Goal: Information Seeking & Learning: Learn about a topic

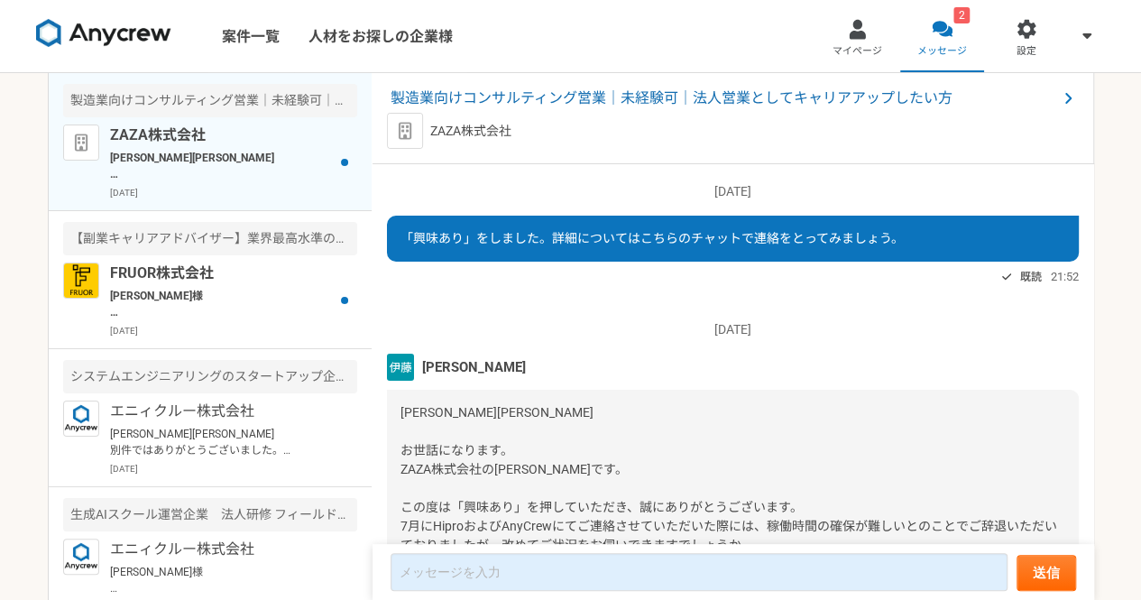
scroll to position [211, 0]
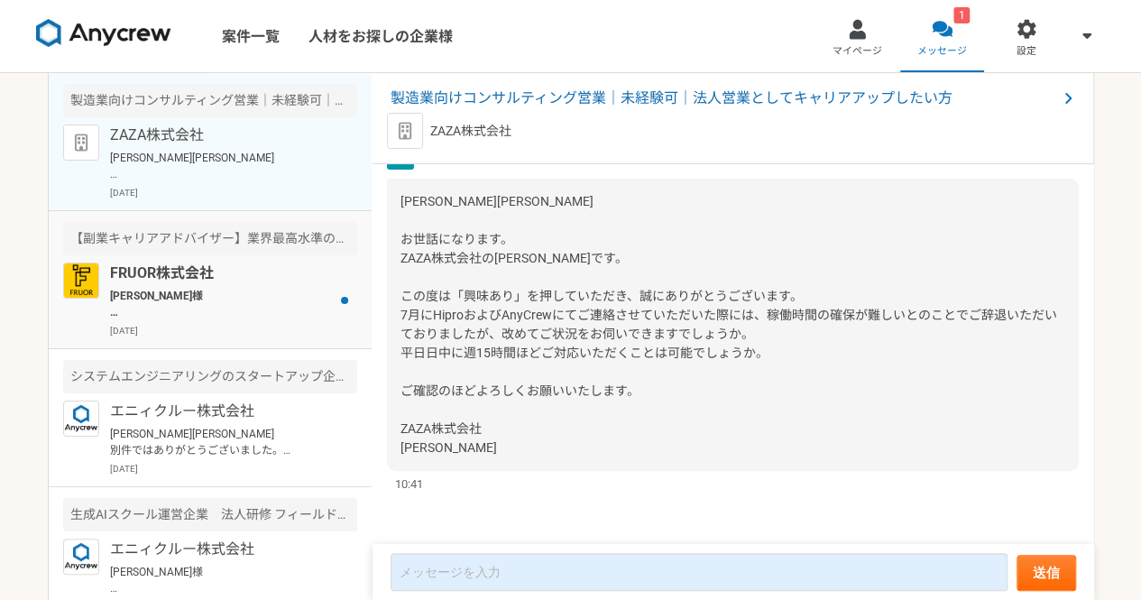
drag, startPoint x: 0, startPoint y: 0, endPoint x: 168, endPoint y: 286, distance: 331.6
click at [168, 286] on div "FRUOR株式会社 [PERSON_NAME]様 お世話になっております。 FRUOR株式会社の[PERSON_NAME]でございます。 本日[DATE] 1…" at bounding box center [233, 300] width 247 height 75
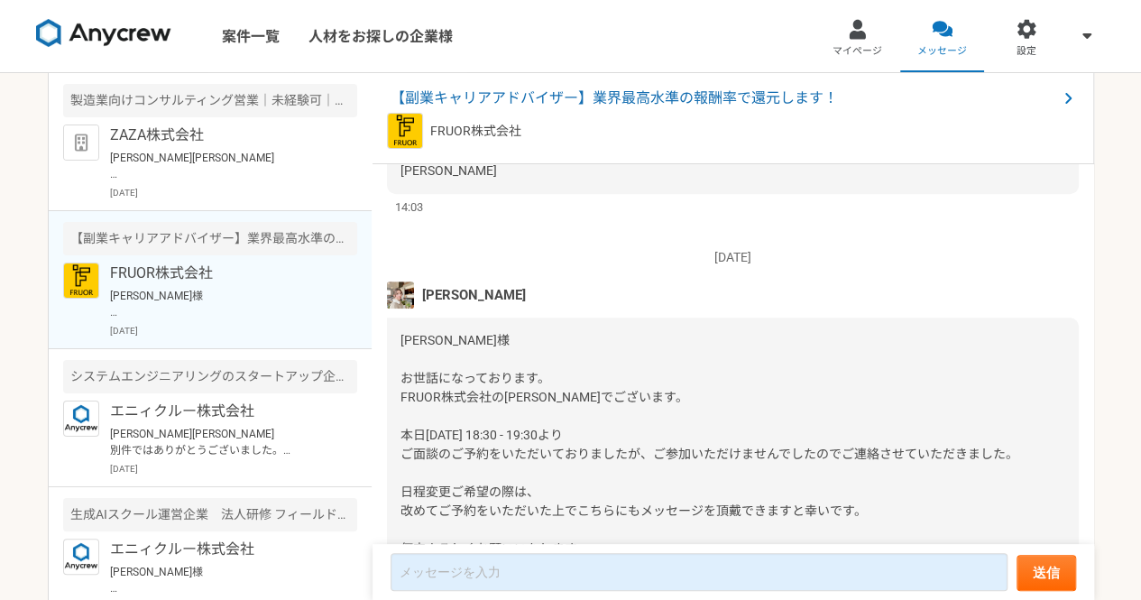
scroll to position [601, 0]
click at [595, 95] on span "【副業キャリアアドバイザー】業界最高水準の報酬率で還元します！" at bounding box center [724, 99] width 667 height 22
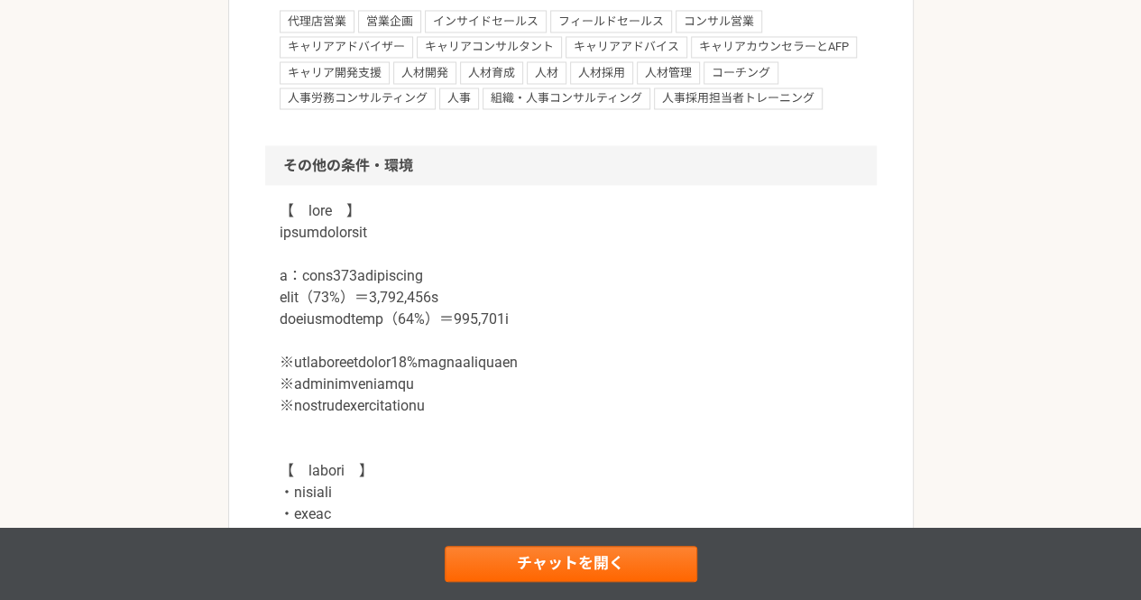
scroll to position [1601, 0]
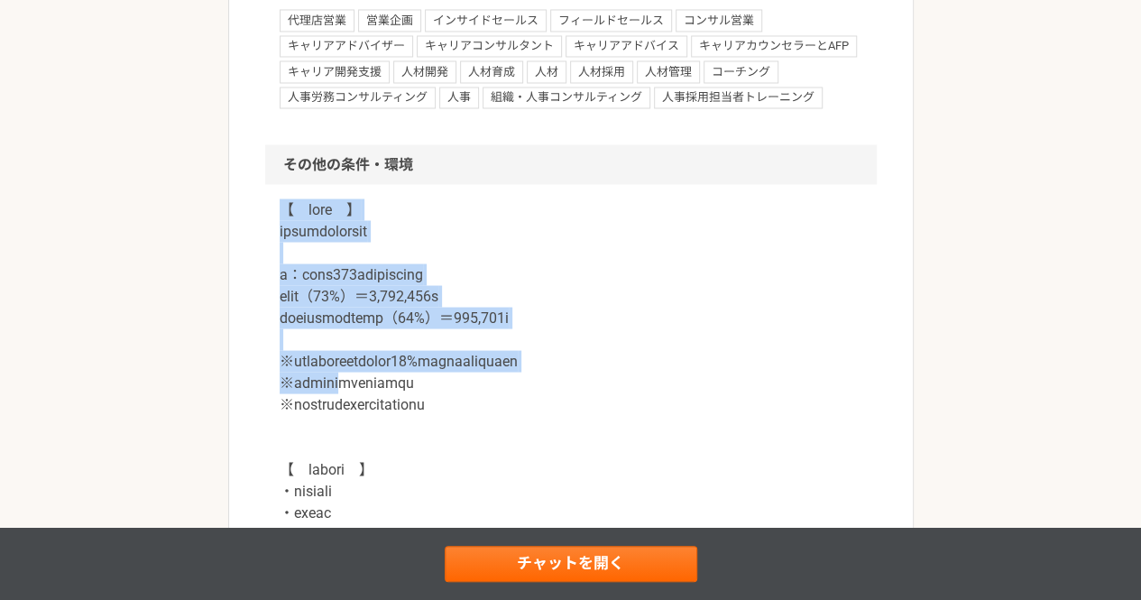
drag, startPoint x: 279, startPoint y: 213, endPoint x: 375, endPoint y: 391, distance: 202.3
click at [375, 391] on p at bounding box center [571, 577] width 583 height 758
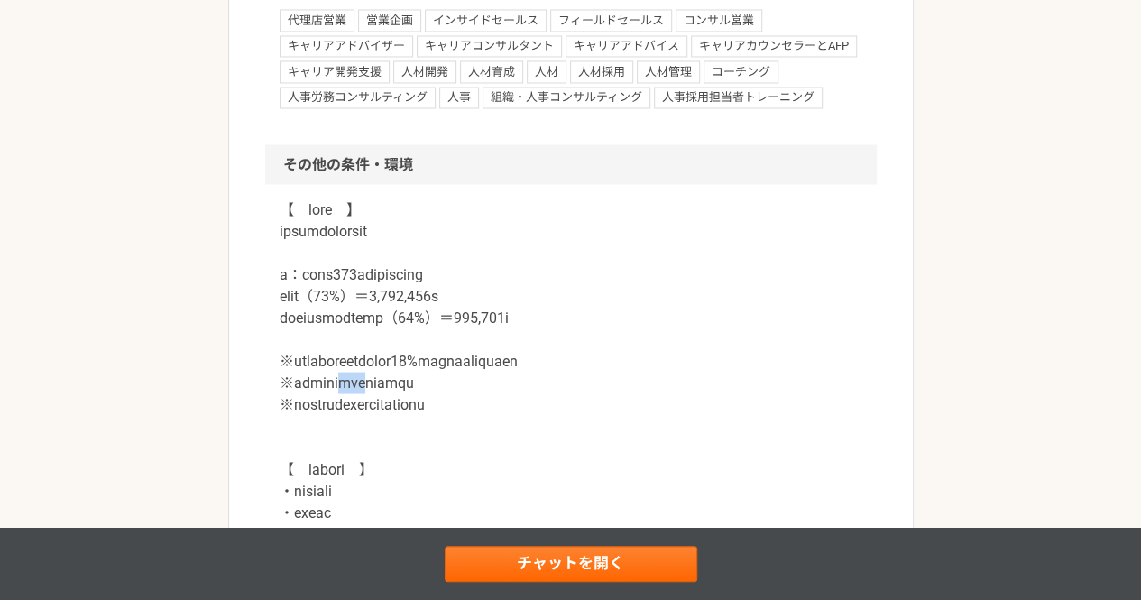
click at [375, 391] on p at bounding box center [571, 577] width 583 height 758
click at [328, 355] on p at bounding box center [571, 577] width 583 height 758
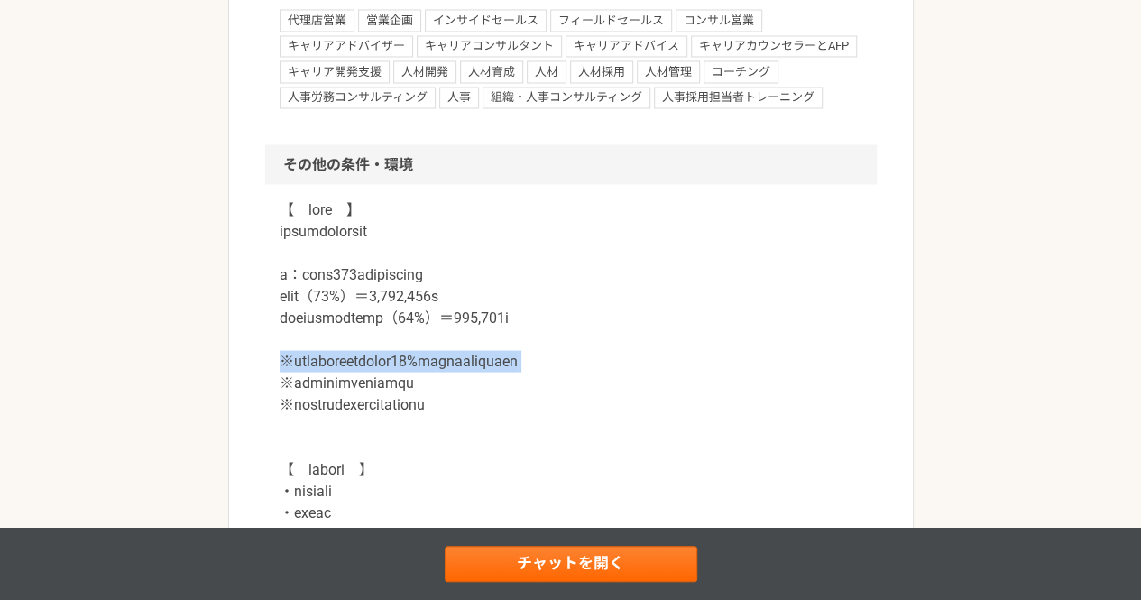
click at [328, 355] on p at bounding box center [571, 577] width 583 height 758
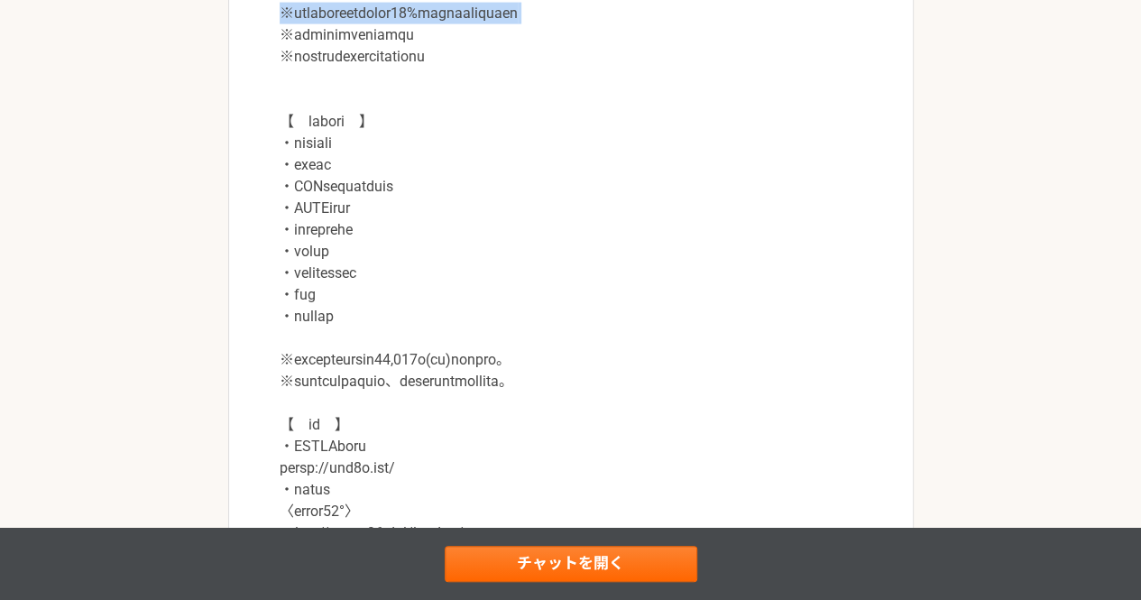
scroll to position [1952, 0]
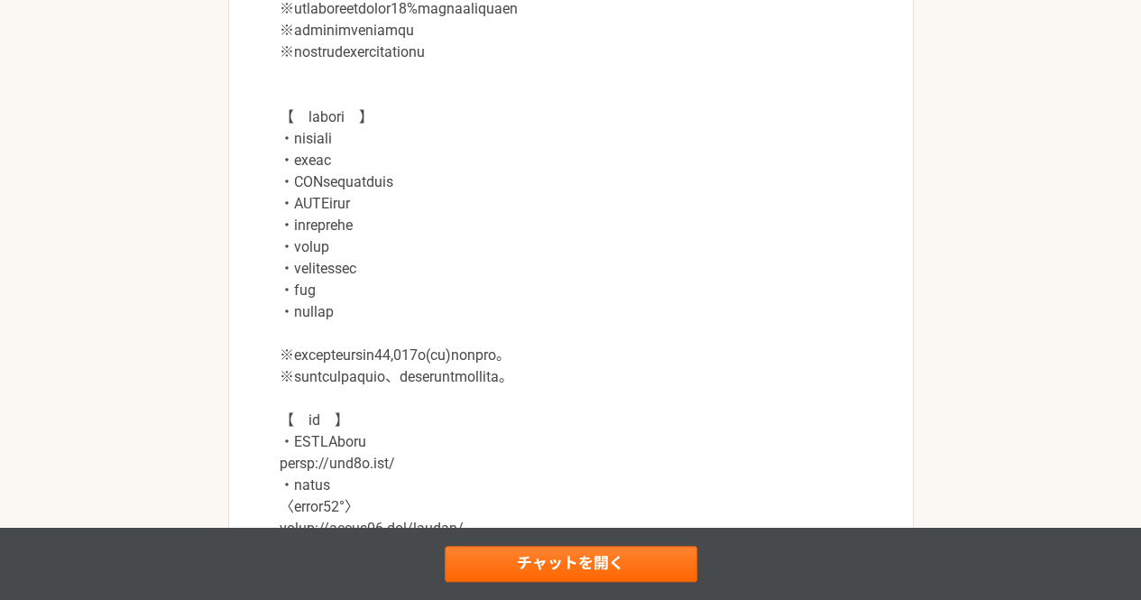
click at [328, 355] on p at bounding box center [571, 226] width 583 height 758
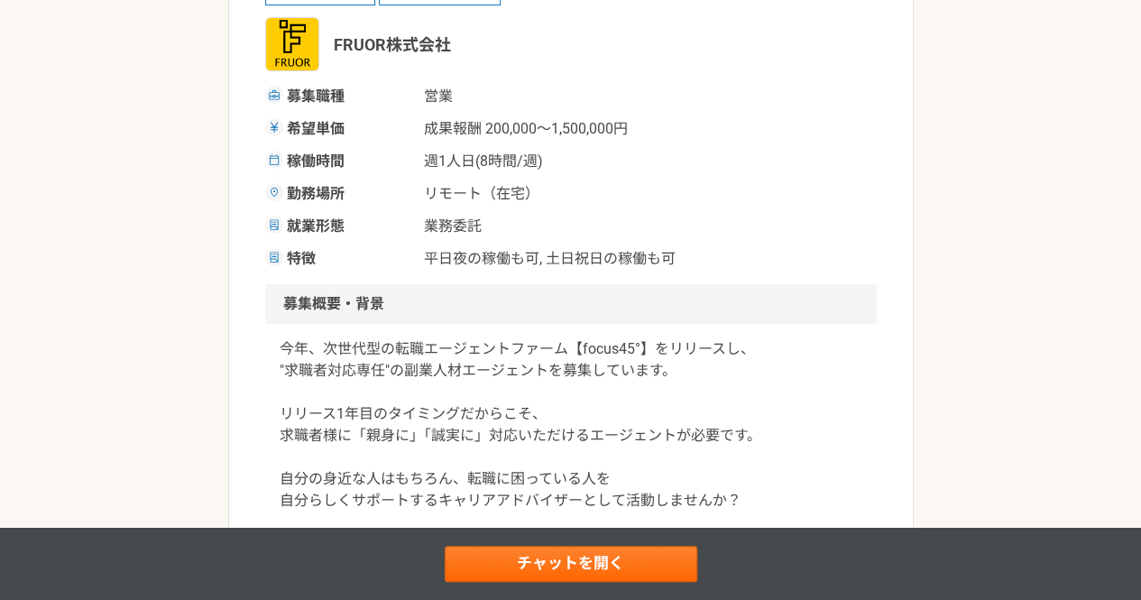
scroll to position [0, 0]
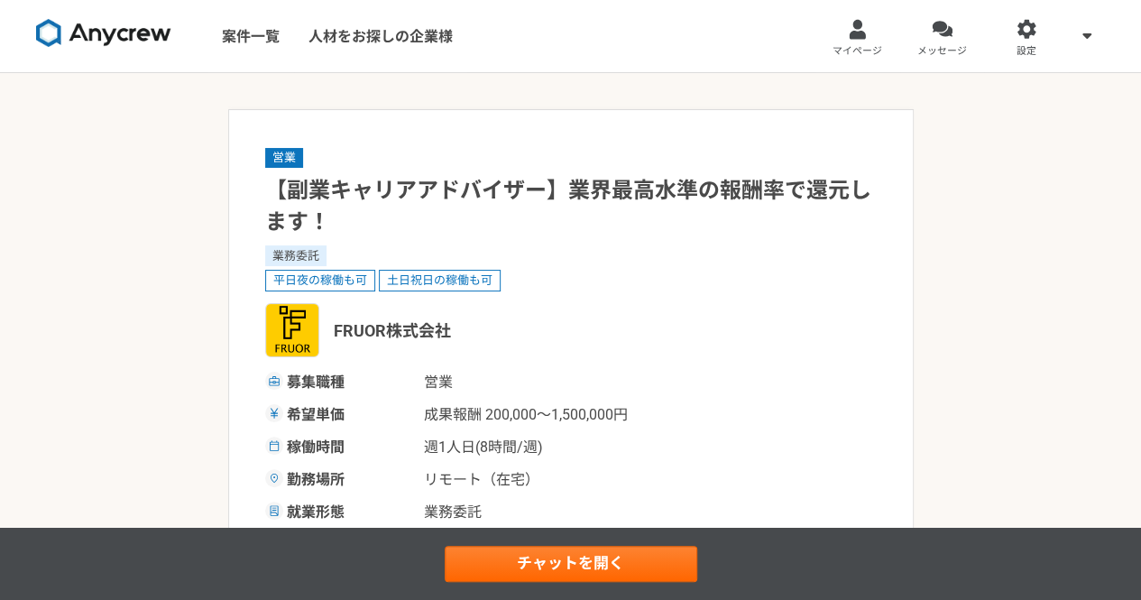
click at [115, 27] on img at bounding box center [103, 33] width 135 height 29
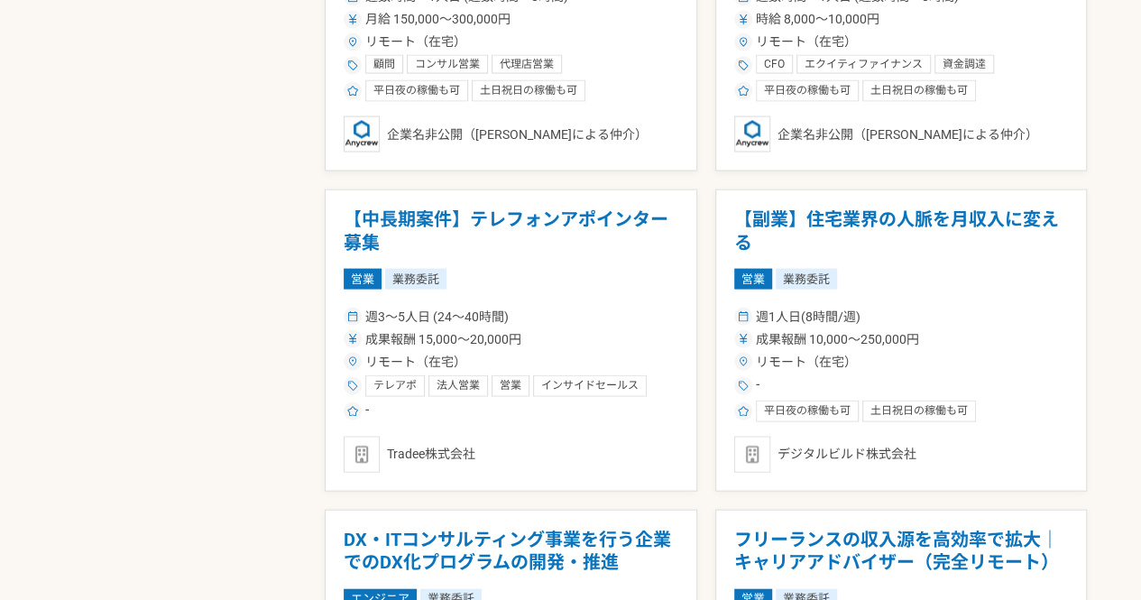
scroll to position [1778, 0]
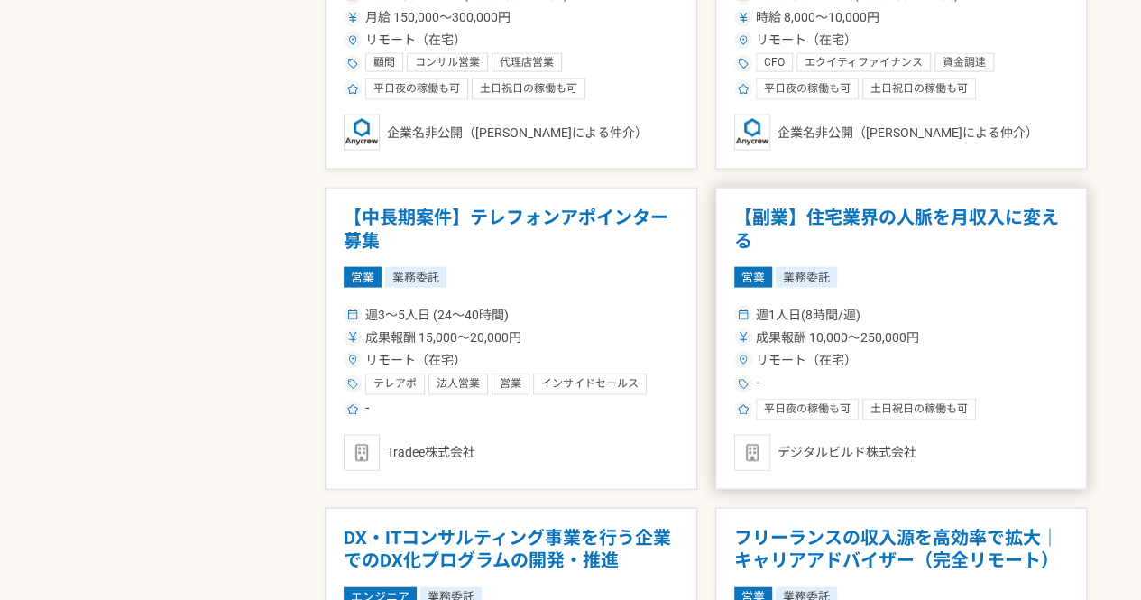
click at [839, 226] on h1 "【副業】住宅業界の人脈を月収入に変える" at bounding box center [901, 230] width 335 height 46
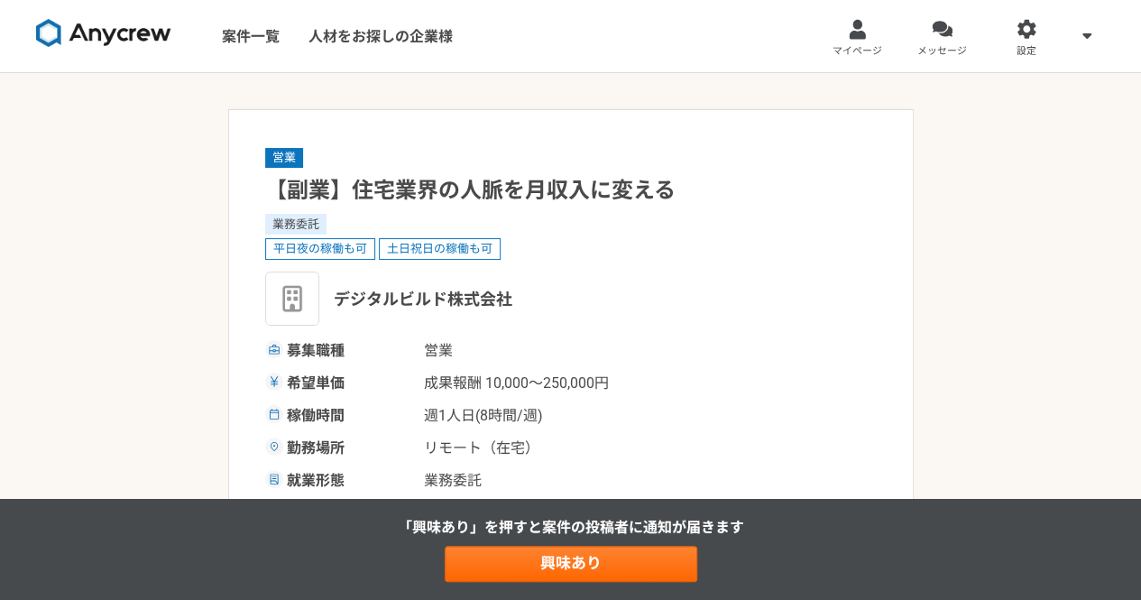
click at [70, 21] on img at bounding box center [103, 33] width 135 height 29
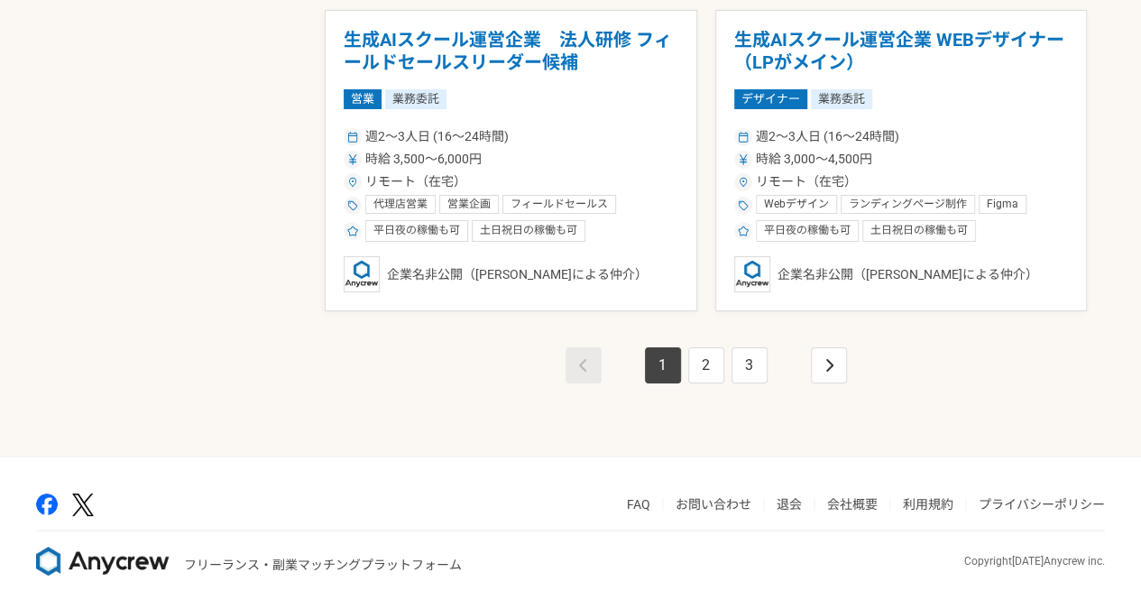
scroll to position [3241, 0]
